Goal: Communication & Community: Ask a question

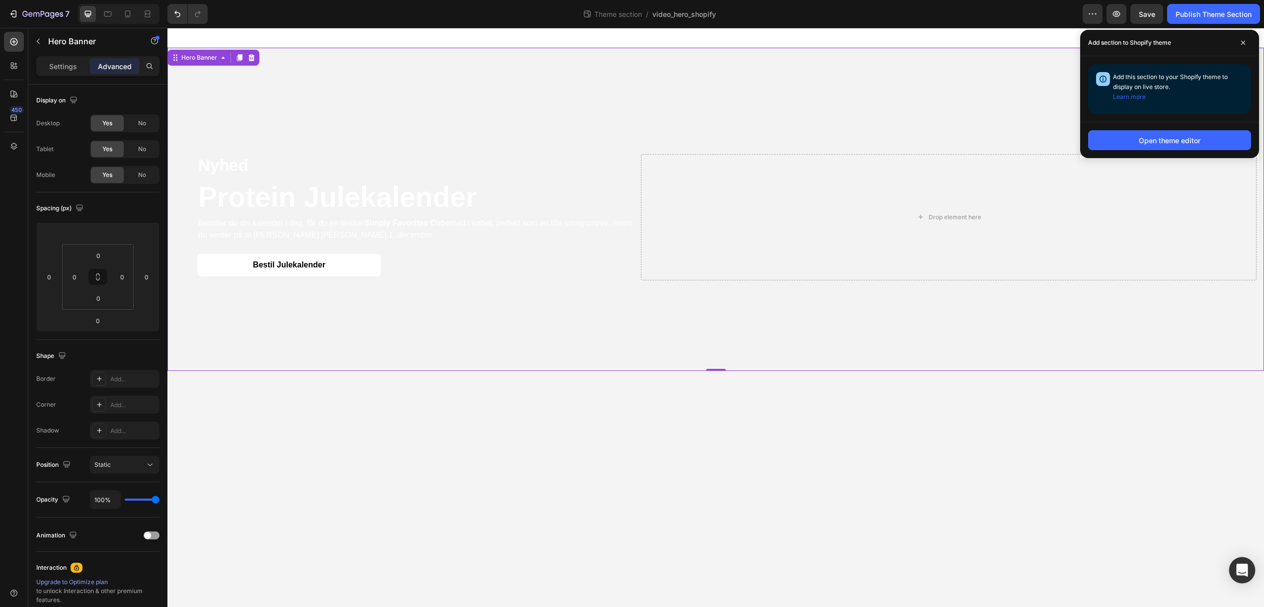
click at [1242, 569] on icon "Open Intercom Messenger" at bounding box center [1241, 569] width 11 height 13
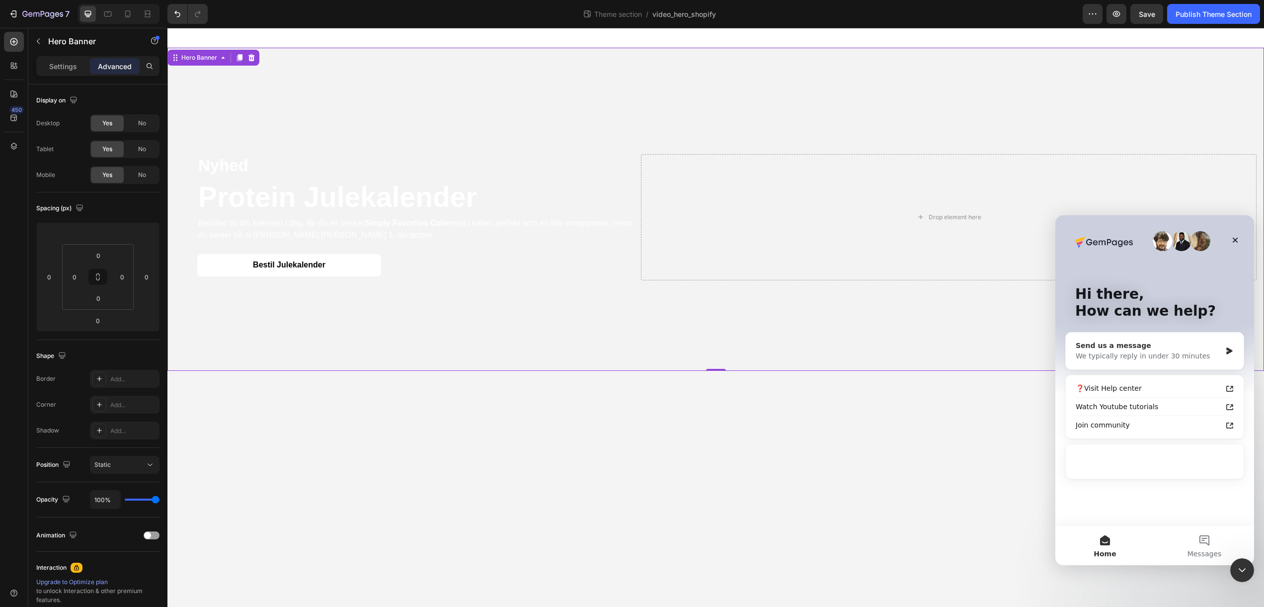
click at [1170, 358] on div "We typically reply in under 30 minutes" at bounding box center [1149, 356] width 146 height 10
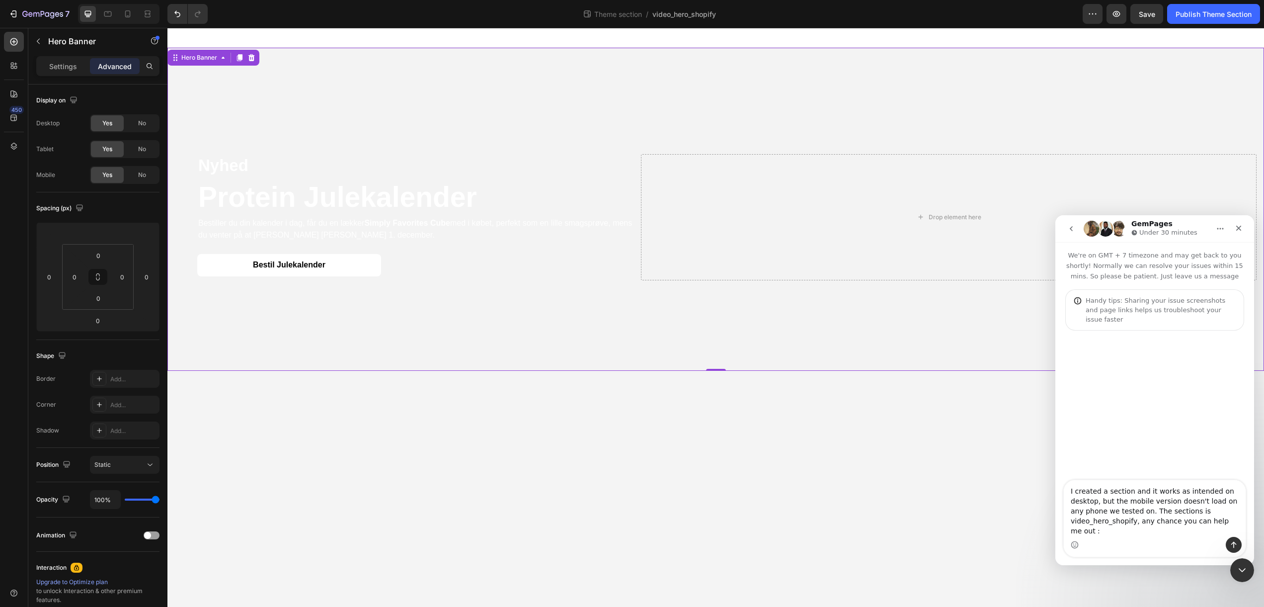
type textarea "I created a section and it works as intended on desktop, but the mobile version…"
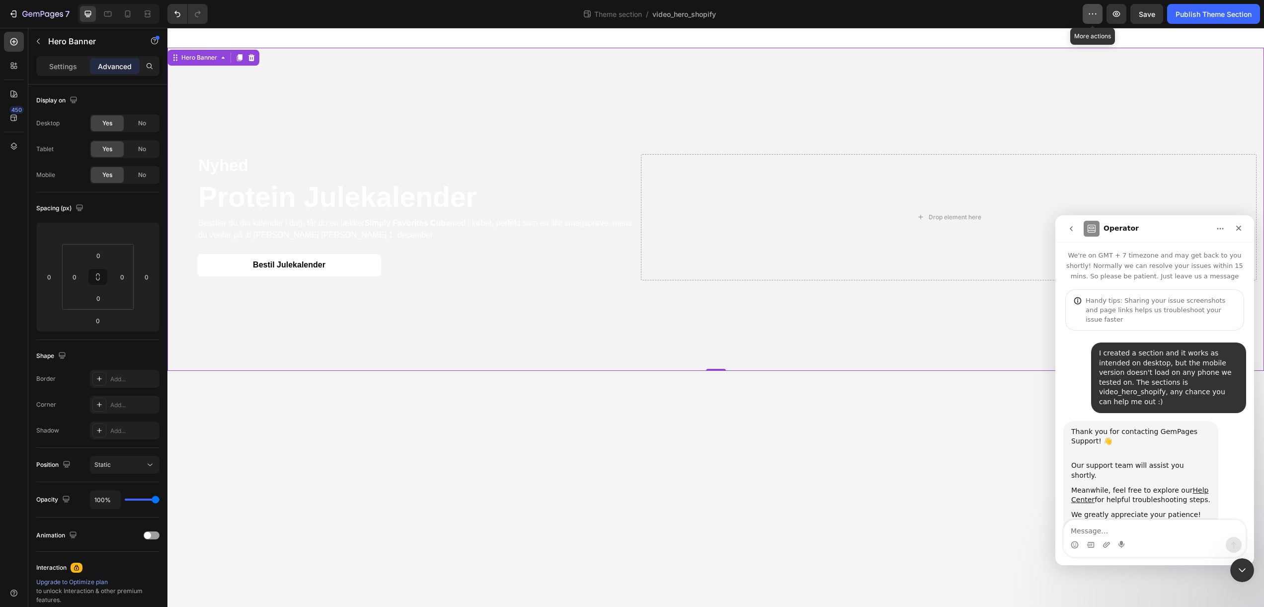
click at [1099, 15] on button "button" at bounding box center [1092, 14] width 20 height 20
click at [1111, 14] on icon "button" at bounding box center [1116, 14] width 10 height 10
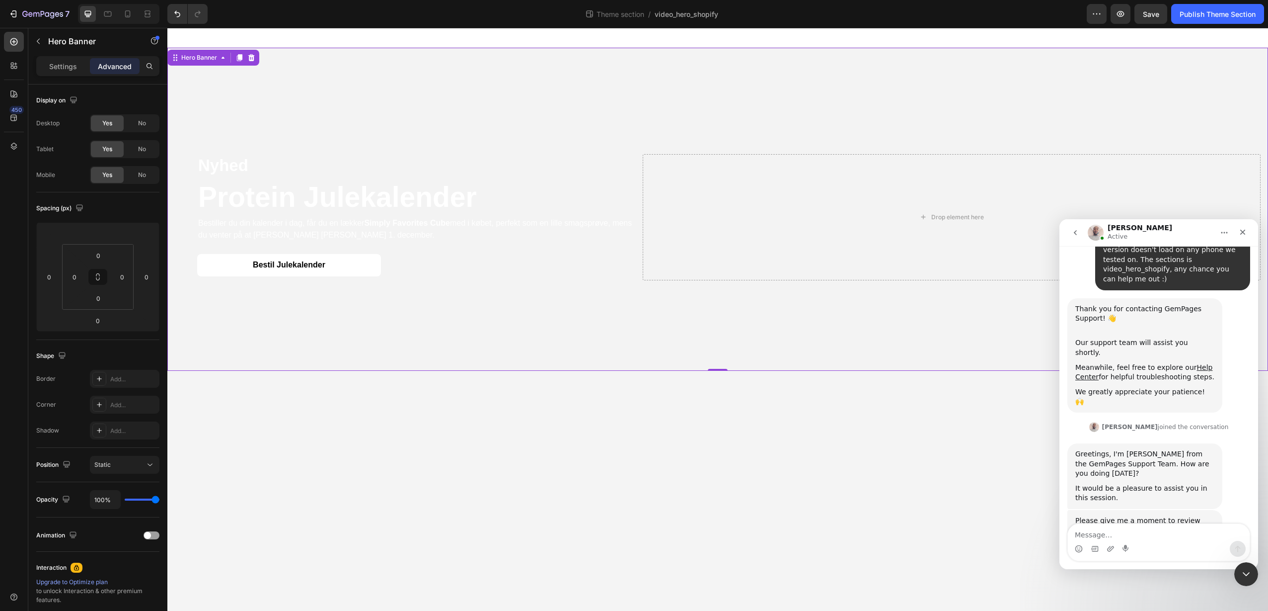
scroll to position [126, 0]
click at [1109, 533] on textarea "Message…" at bounding box center [1159, 532] width 182 height 17
type textarea "n"
click at [482, 472] on body "Nyhed Text Block Protein Julekalender Heading Bestiller du din kalender i dag, …" at bounding box center [717, 319] width 1101 height 583
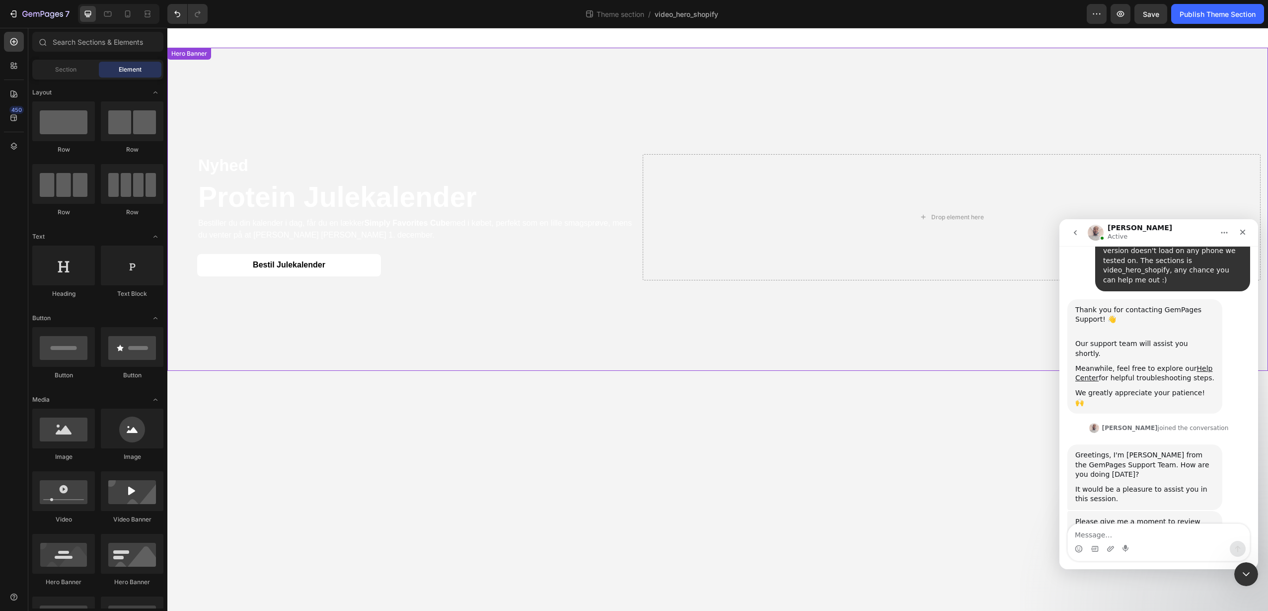
click at [382, 61] on video "Background Image" at bounding box center [717, 323] width 1101 height 550
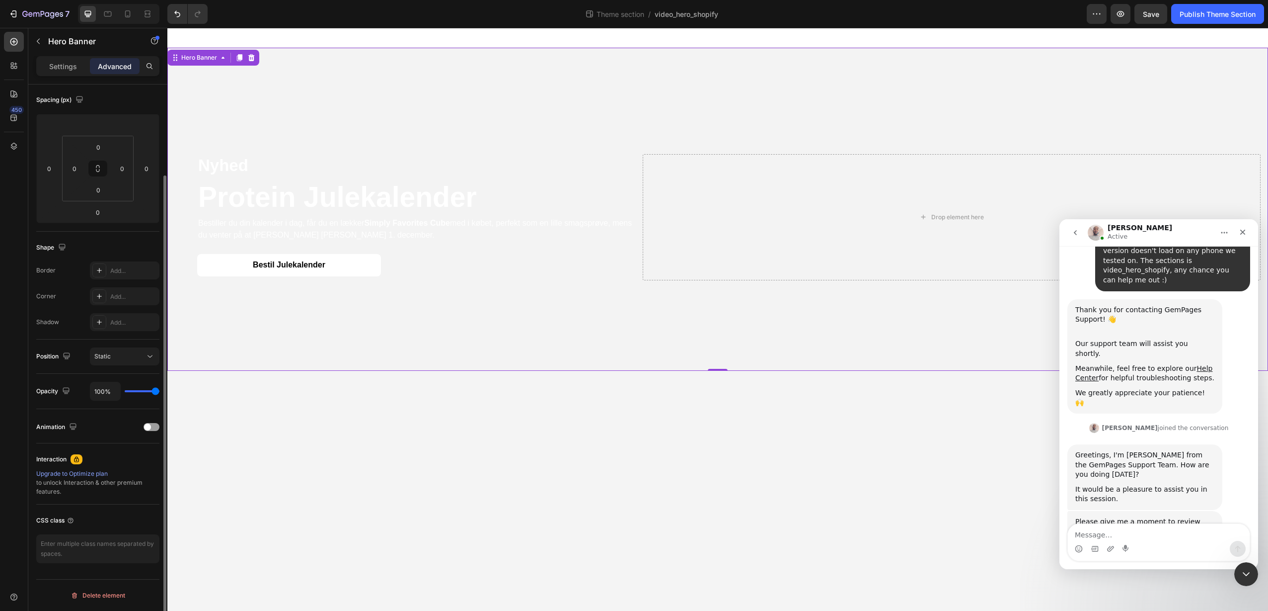
scroll to position [0, 0]
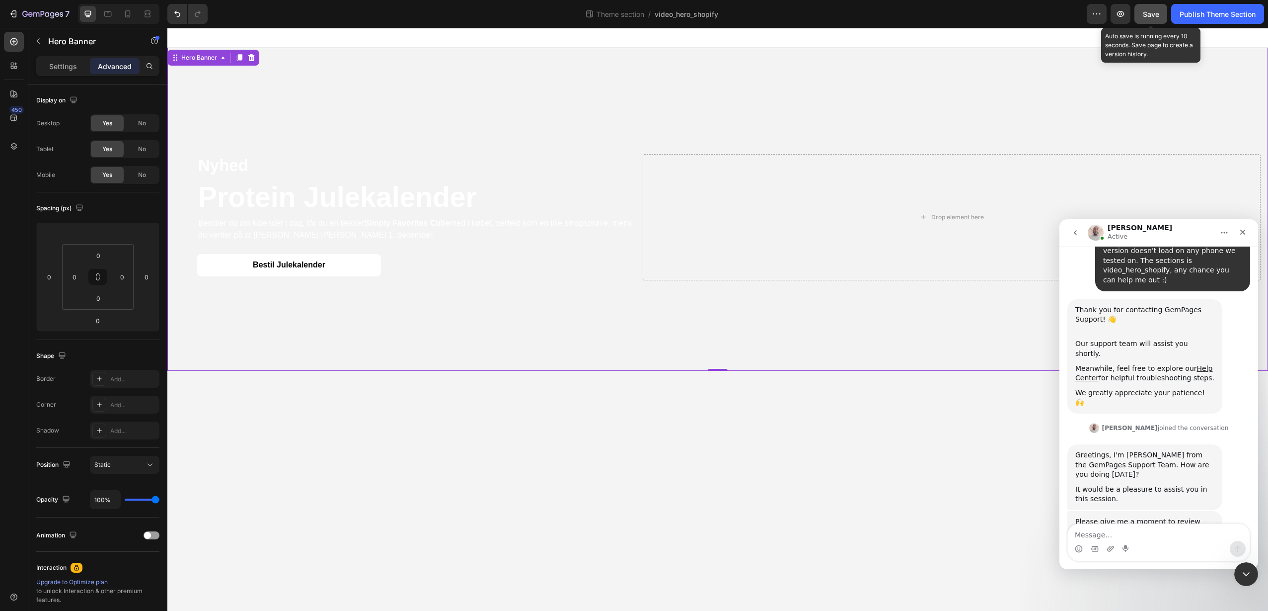
click at [1156, 11] on span "Save" at bounding box center [1151, 14] width 16 height 8
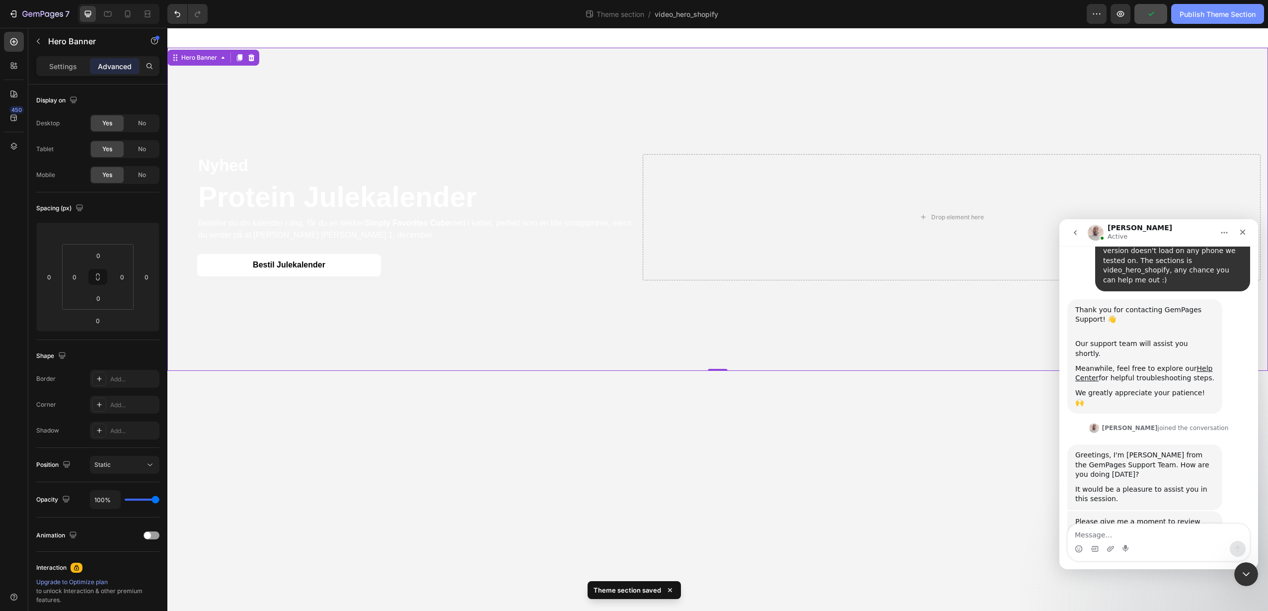
click at [1199, 12] on div "Publish Theme Section" at bounding box center [1218, 14] width 76 height 10
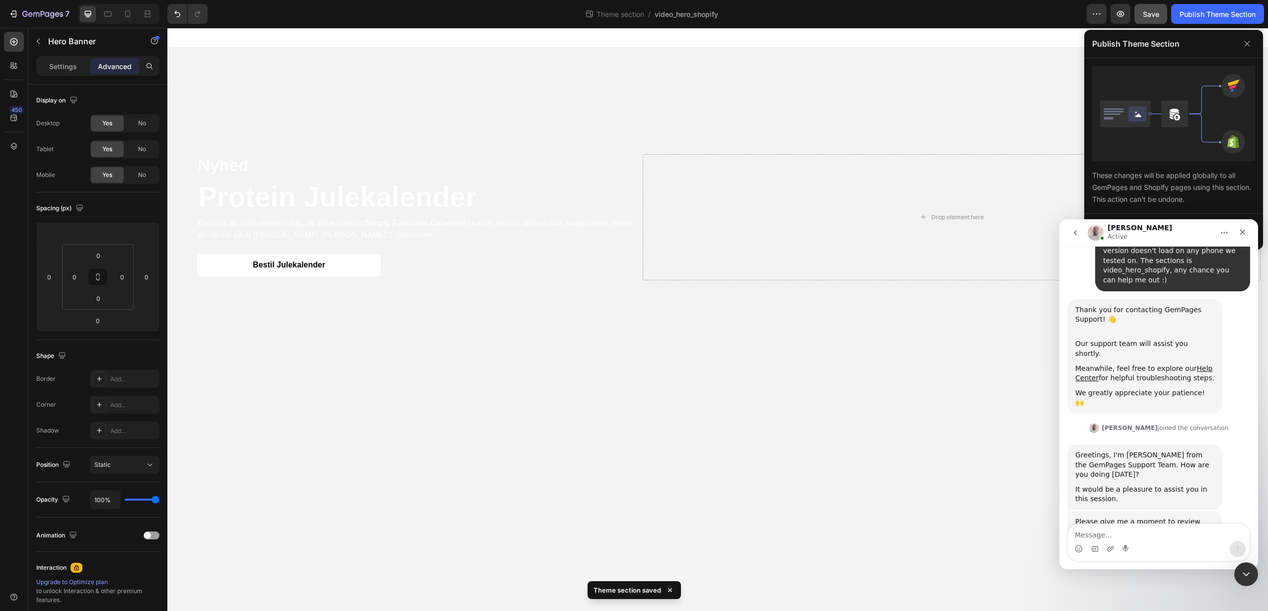
click at [1011, 423] on body "Nyhed Text Block Protein Julekalender Heading Bestiller du din kalender i dag, …" at bounding box center [717, 319] width 1101 height 583
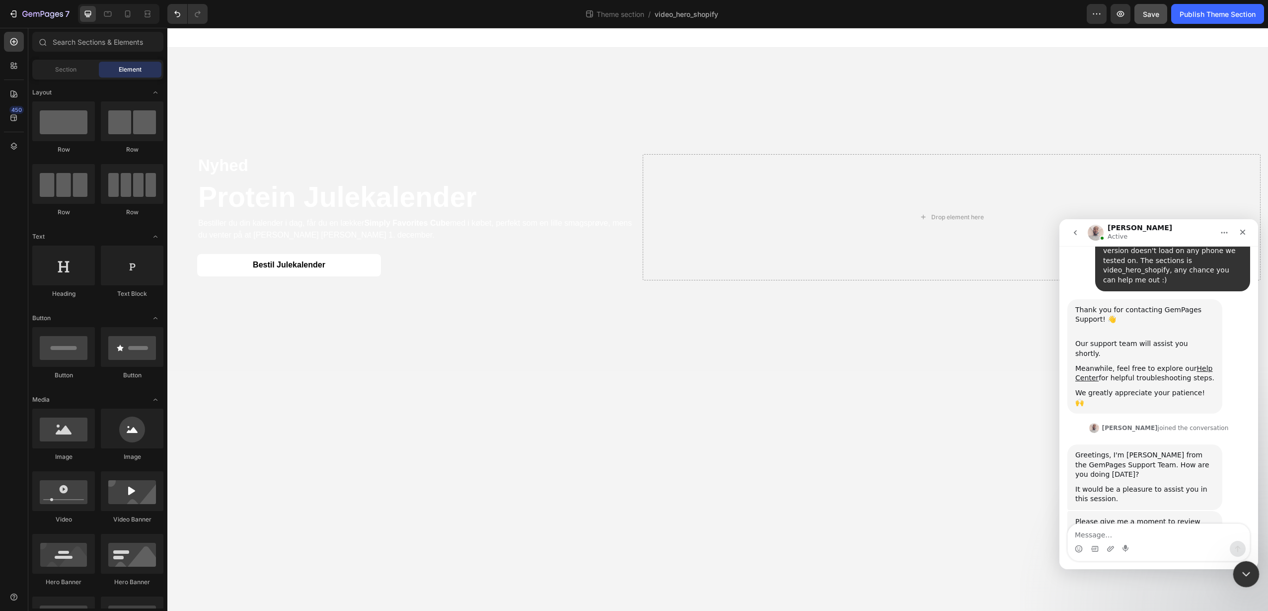
click at [1246, 576] on icon "Close Intercom Messenger" at bounding box center [1245, 572] width 12 height 12
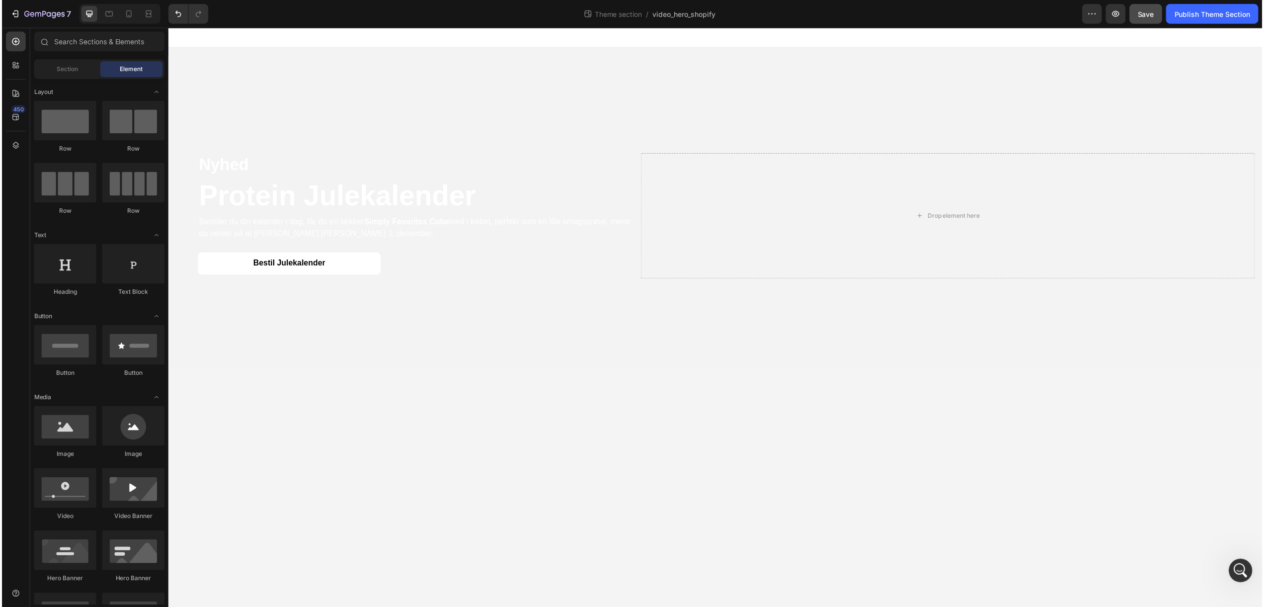
scroll to position [126, 0]
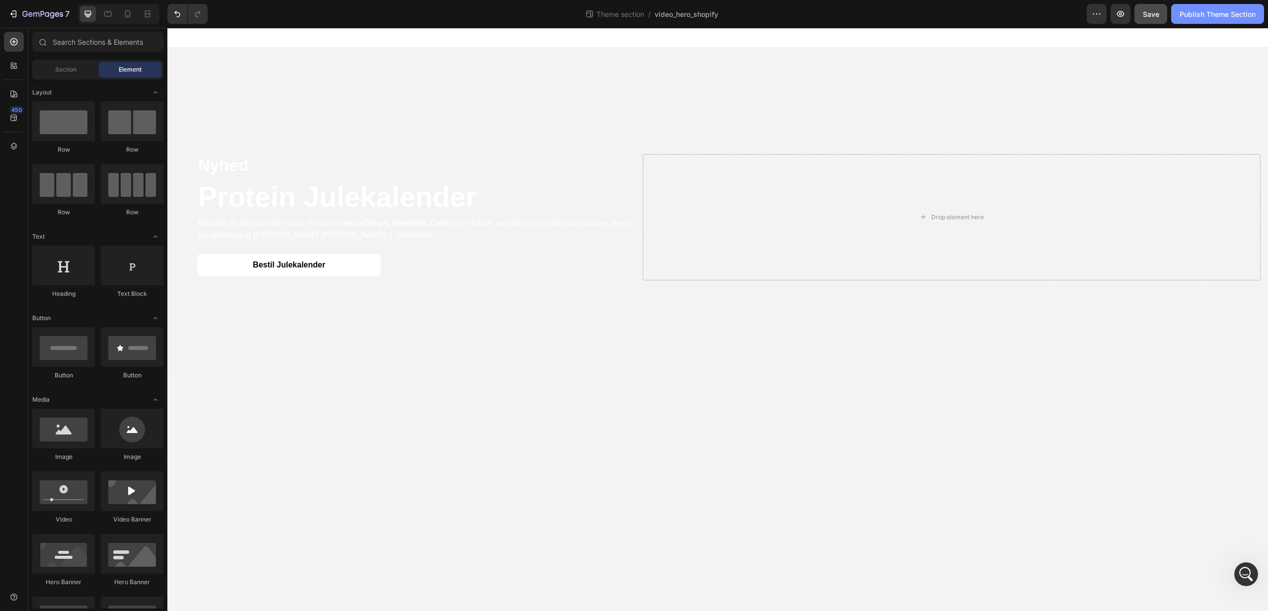
click at [1198, 20] on button "Publish Theme Section" at bounding box center [1217, 14] width 93 height 20
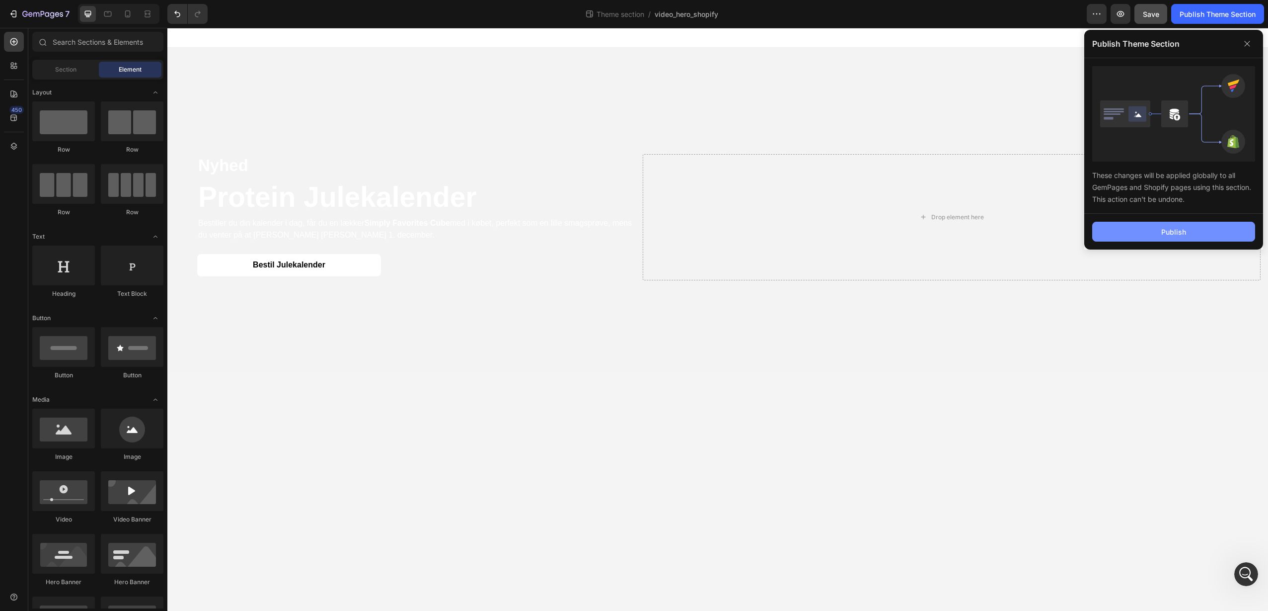
click at [1174, 236] on div "Publish" at bounding box center [1173, 232] width 25 height 10
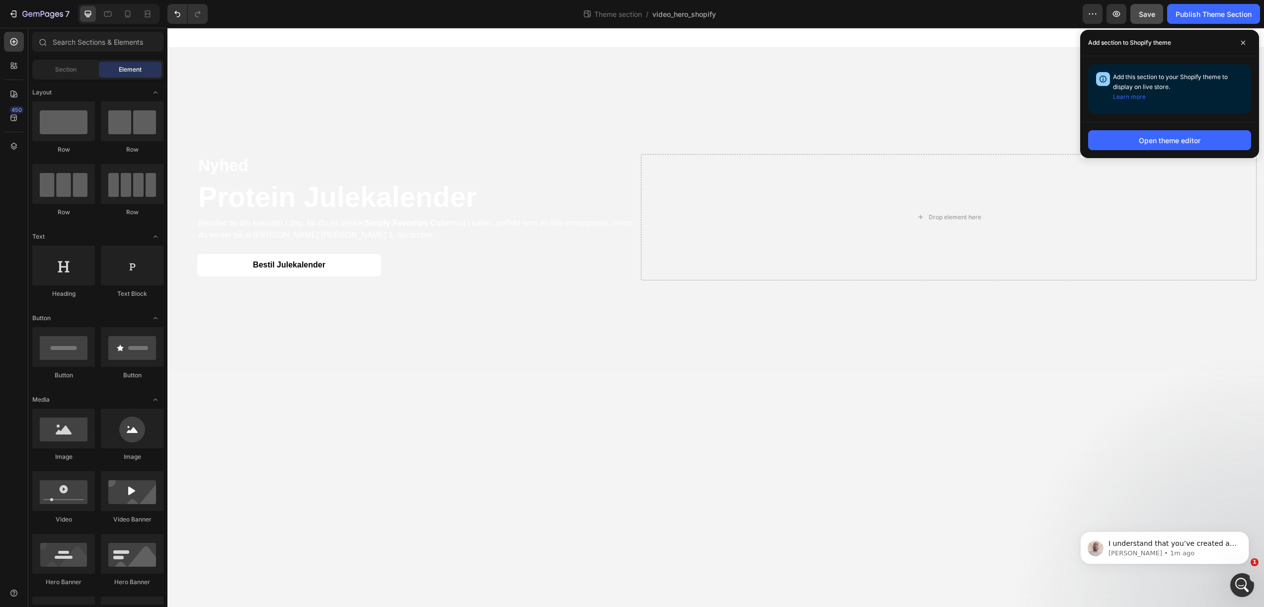
scroll to position [168, 0]
click at [1174, 548] on p "I understand that you’ve created a section that shows up on desktop, but not on…" at bounding box center [1172, 544] width 128 height 10
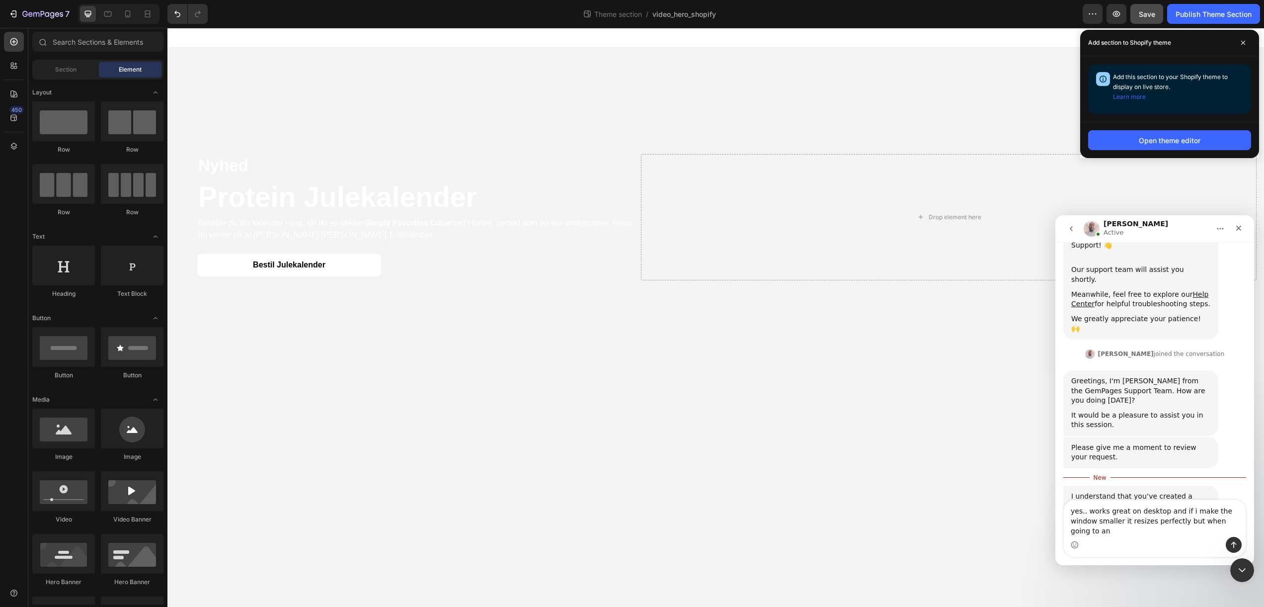
scroll to position [204, 0]
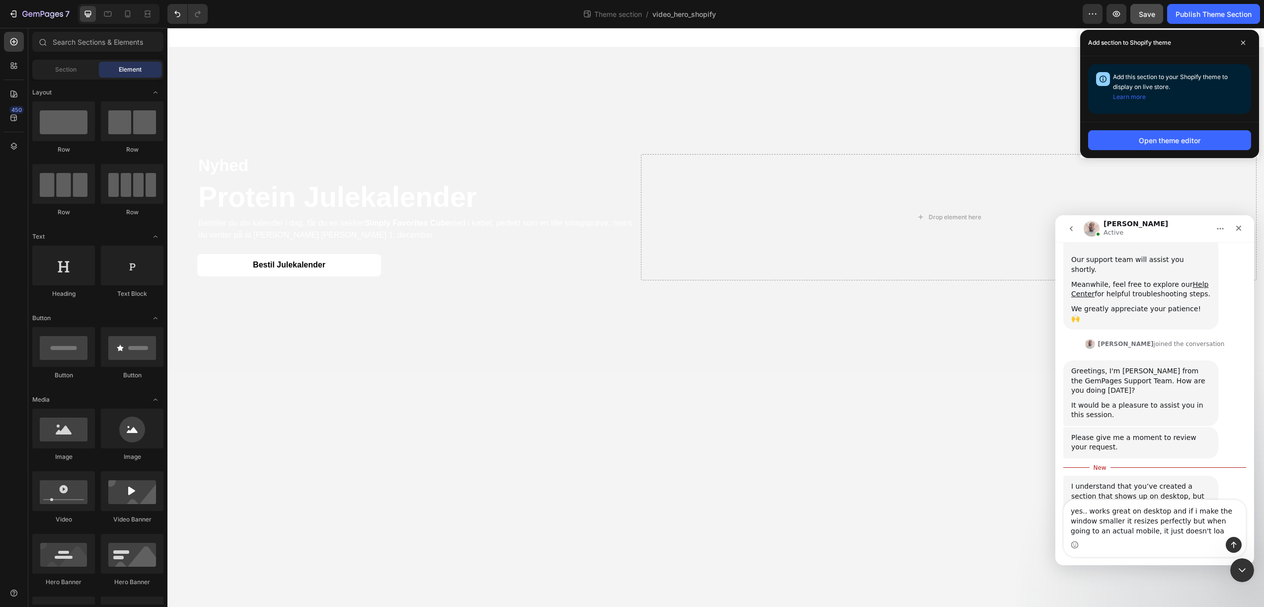
type textarea "yes.. works great on desktop and if i make the window smaller it resizes perfec…"
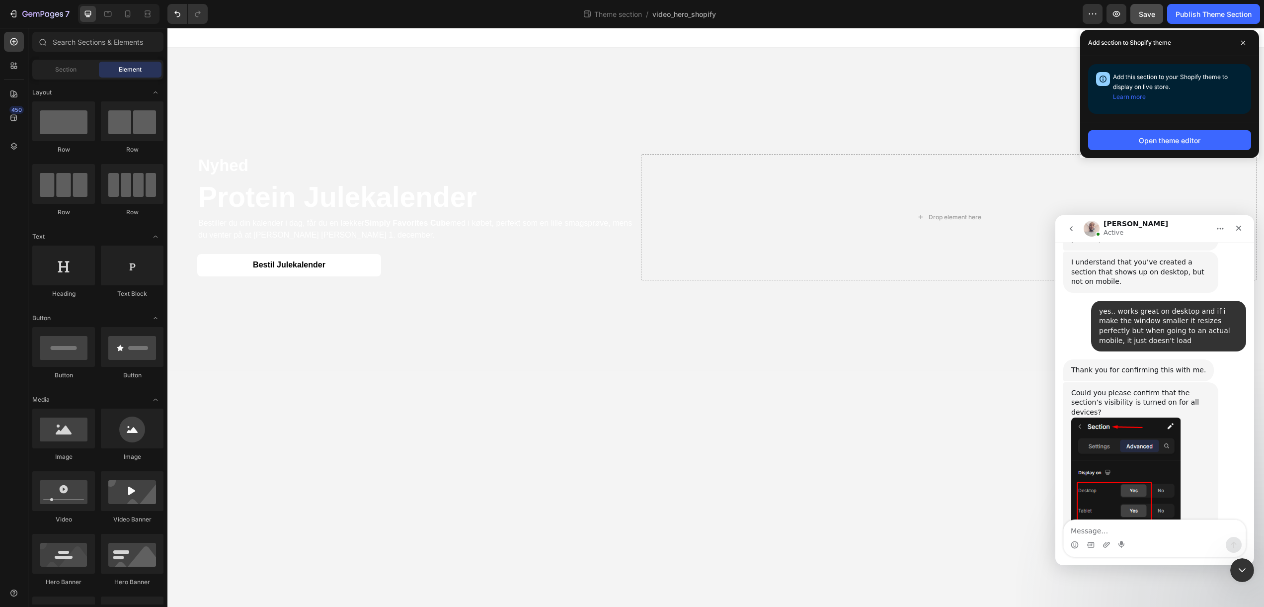
scroll to position [475, 0]
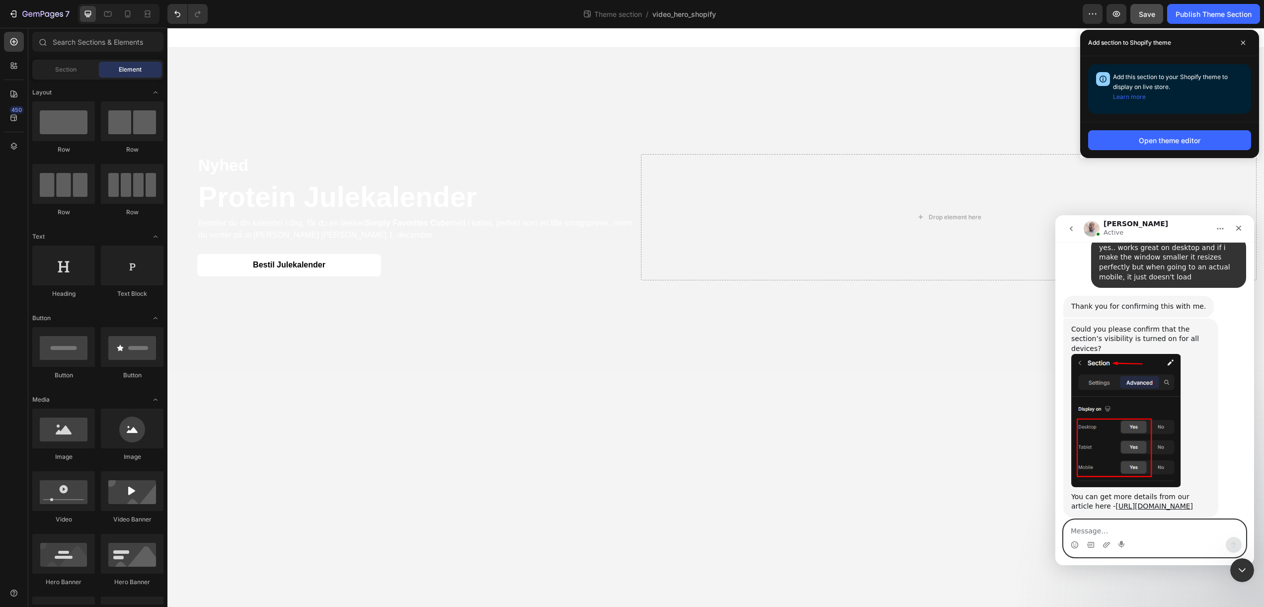
click at [1128, 527] on textarea "Message…" at bounding box center [1155, 528] width 182 height 17
type textarea "it is"
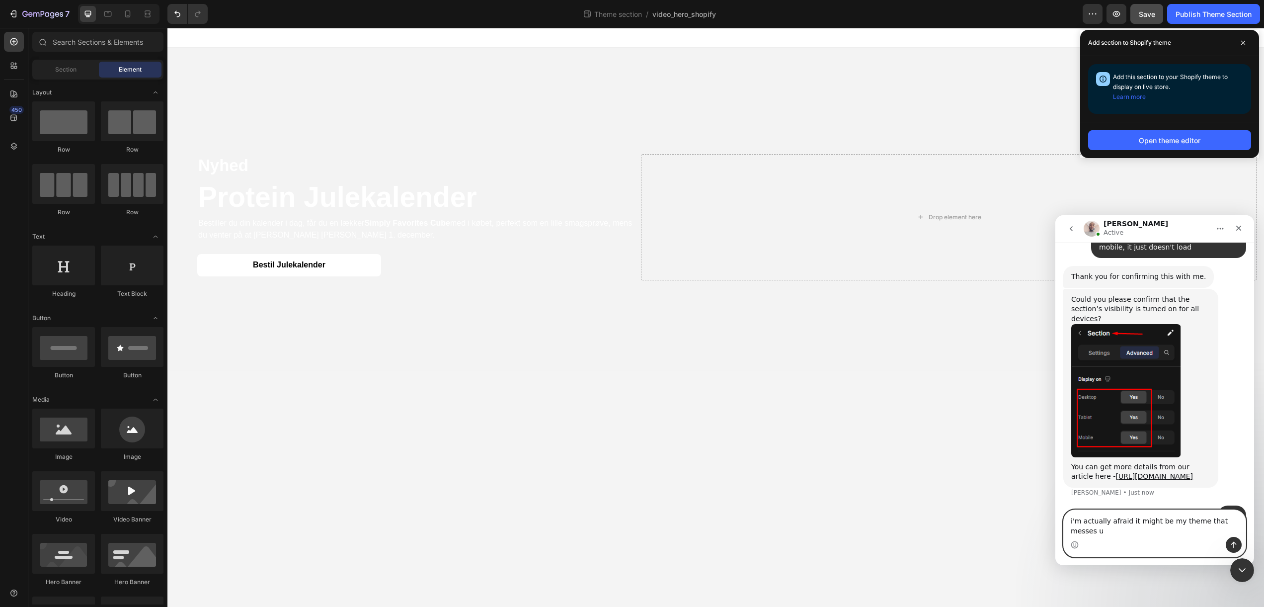
type textarea "i'm actually afraid it might be my theme that messes up"
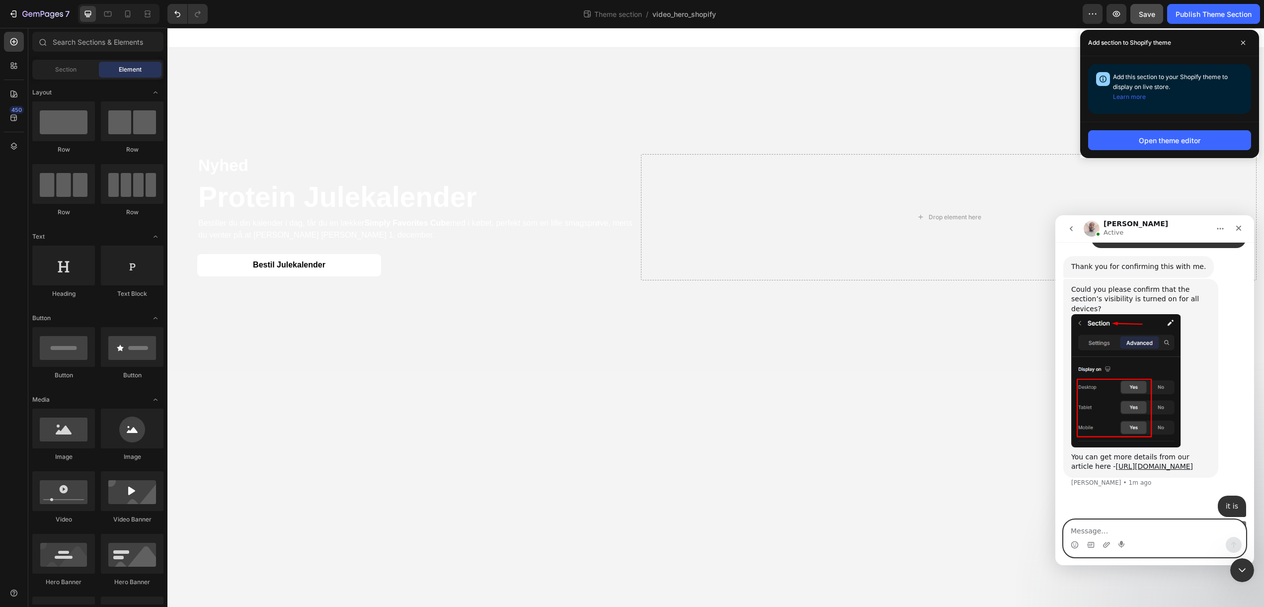
scroll to position [538, 0]
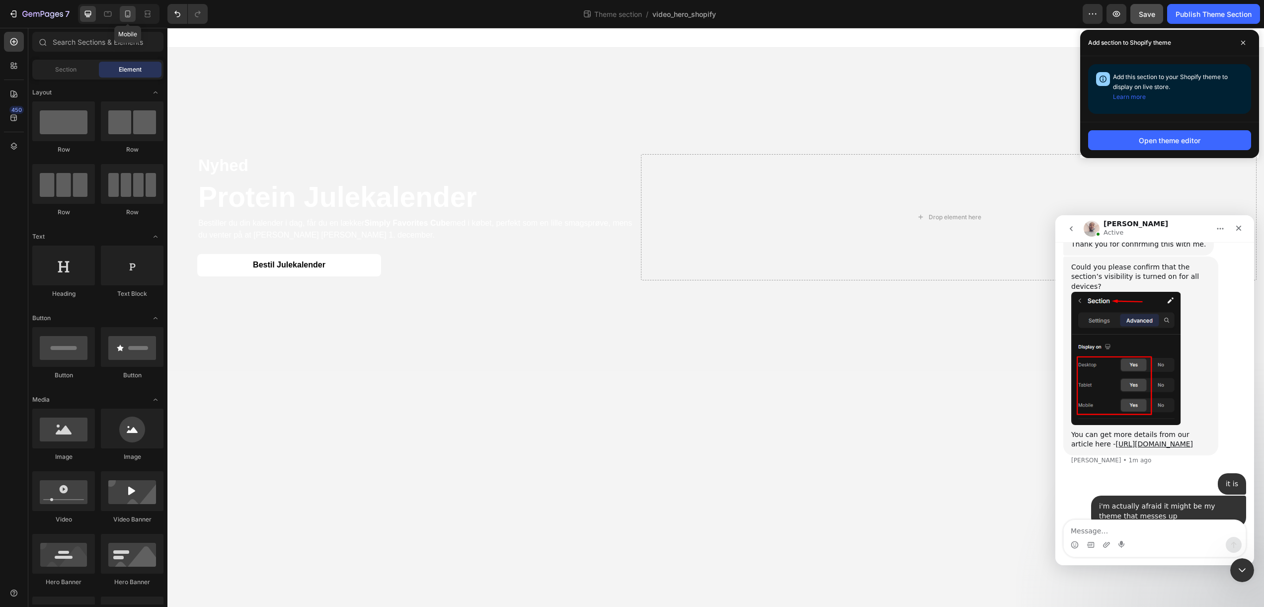
click at [135, 15] on div at bounding box center [128, 14] width 16 height 16
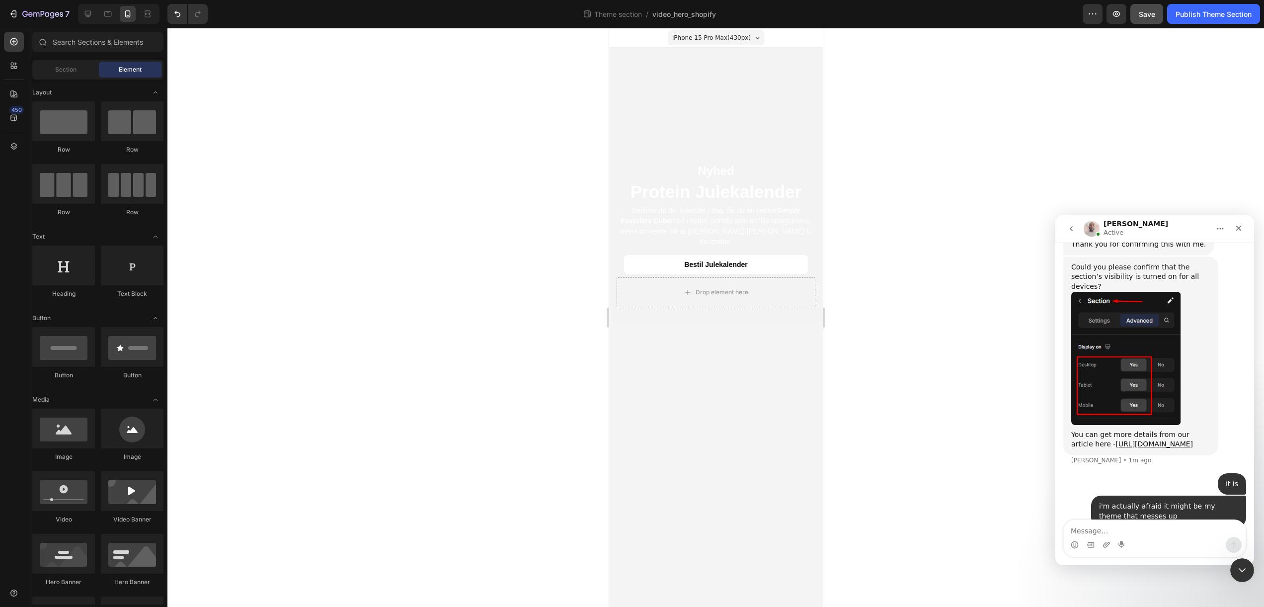
click at [743, 36] on span "iPhone 15 Pro Max ( 430 px)" at bounding box center [711, 38] width 78 height 10
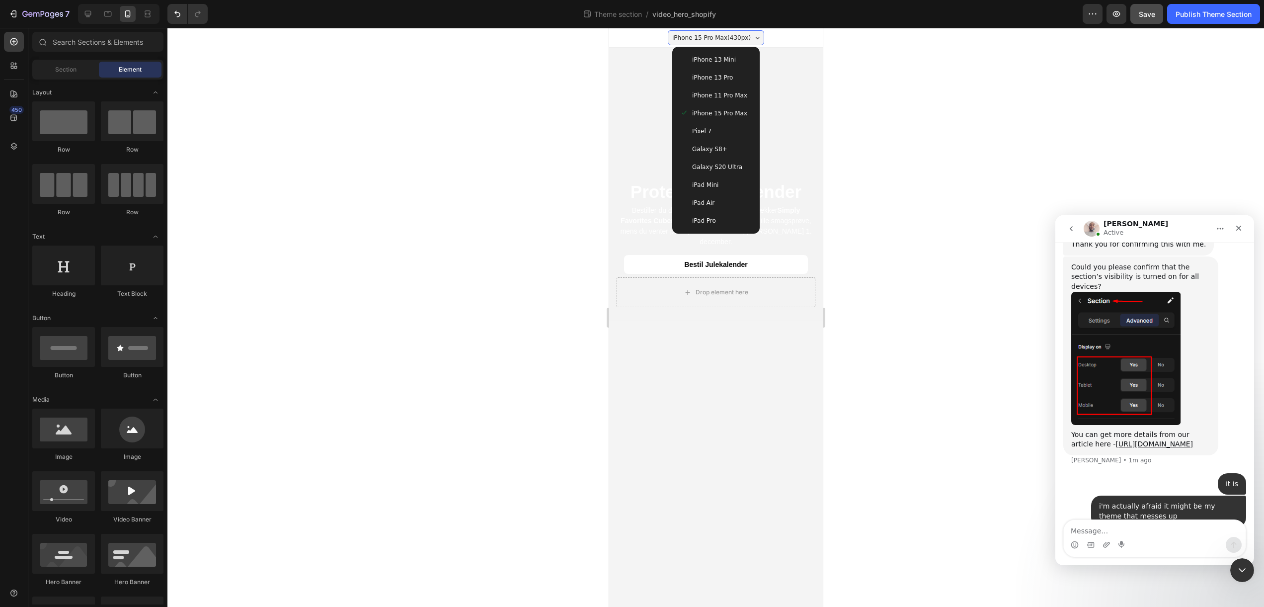
click at [725, 97] on span "iPhone 11 Pro Max" at bounding box center [719, 95] width 55 height 10
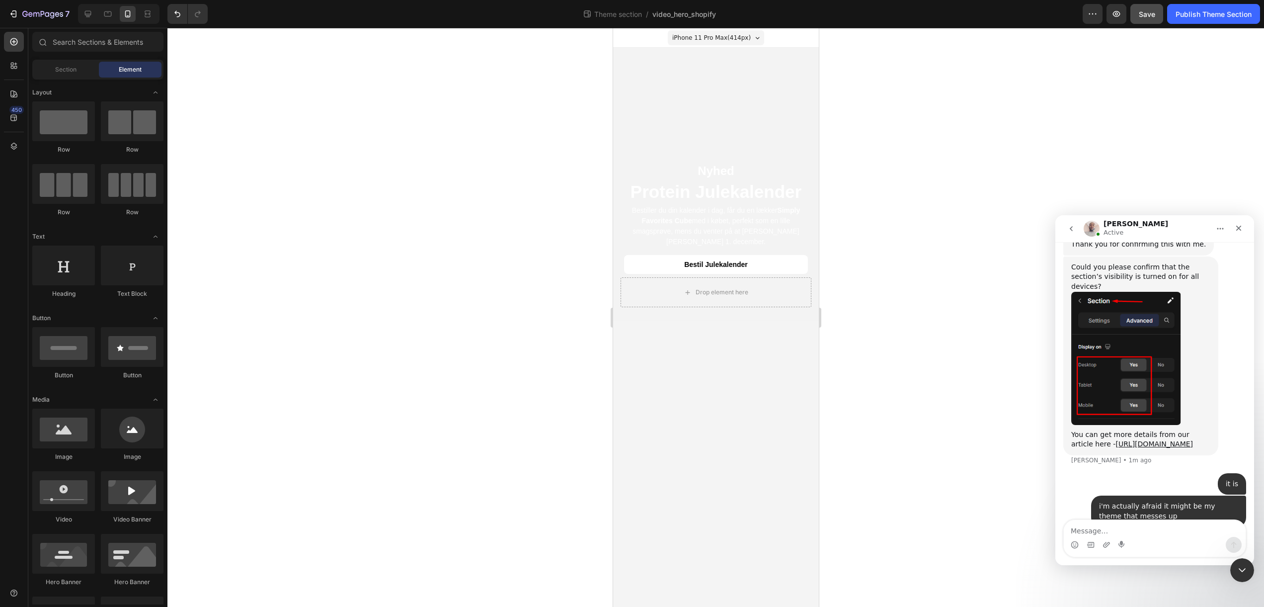
click at [749, 39] on div "iPhone 11 Pro Max ( 414 px)" at bounding box center [715, 37] width 96 height 15
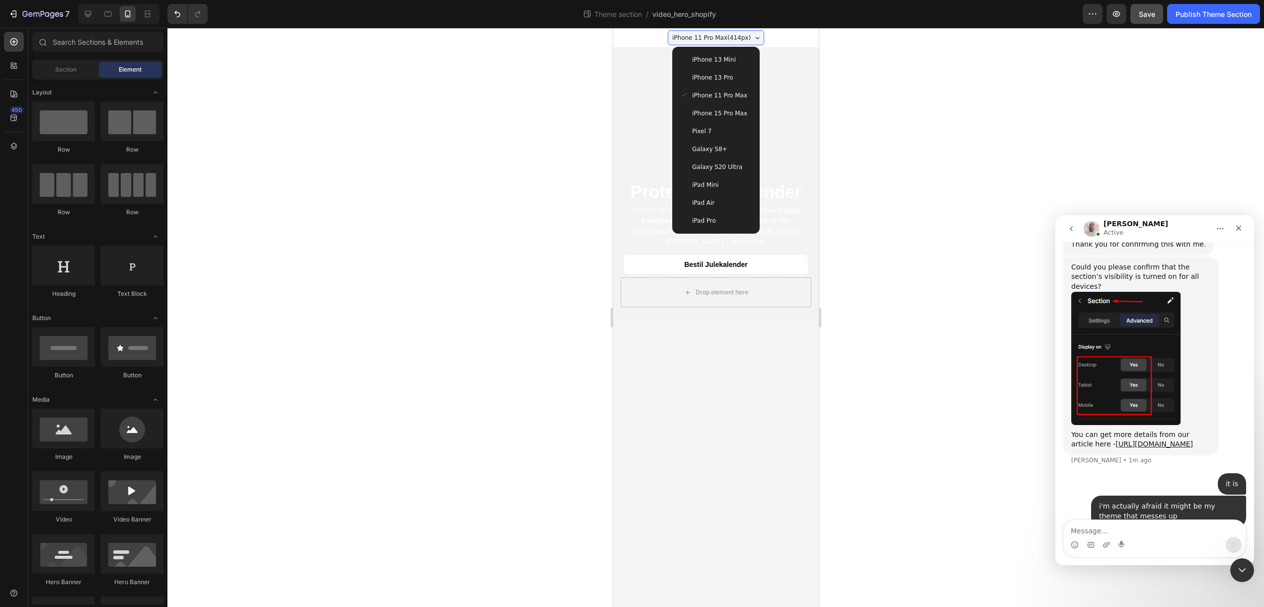
click at [719, 115] on span "iPhone 15 Pro Max" at bounding box center [719, 113] width 55 height 10
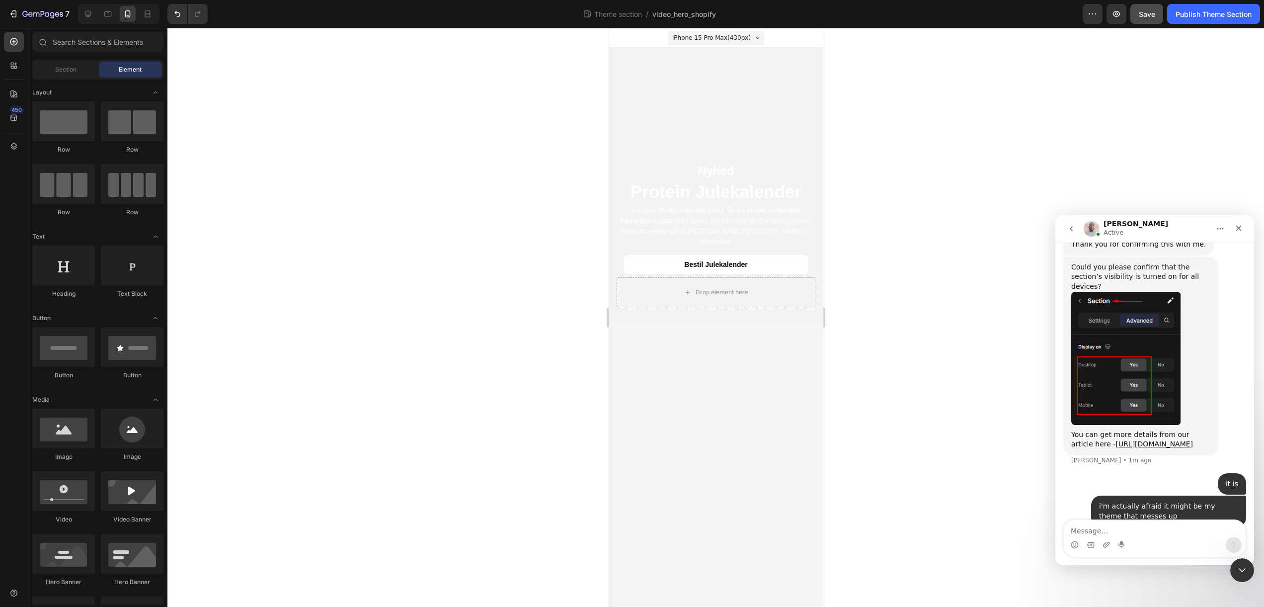
click at [305, 104] on div at bounding box center [715, 317] width 1096 height 579
click at [52, 12] on icon "button" at bounding box center [52, 15] width 4 height 6
